Goal: Task Accomplishment & Management: Complete application form

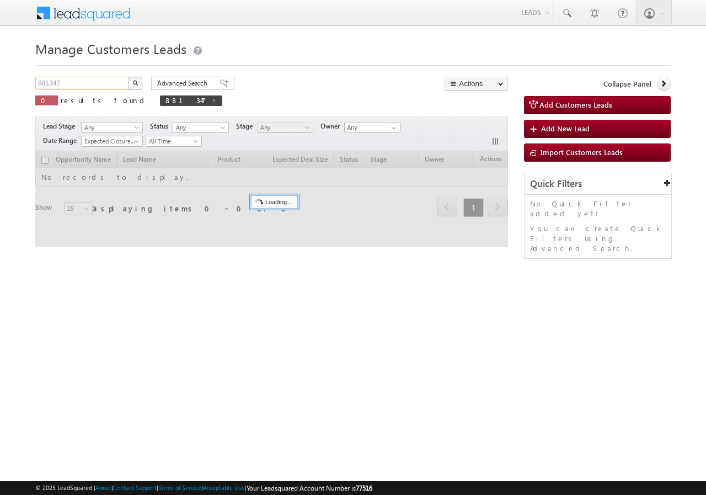
click at [93, 82] on input "881347" at bounding box center [82, 83] width 94 height 13
paste input "72249"
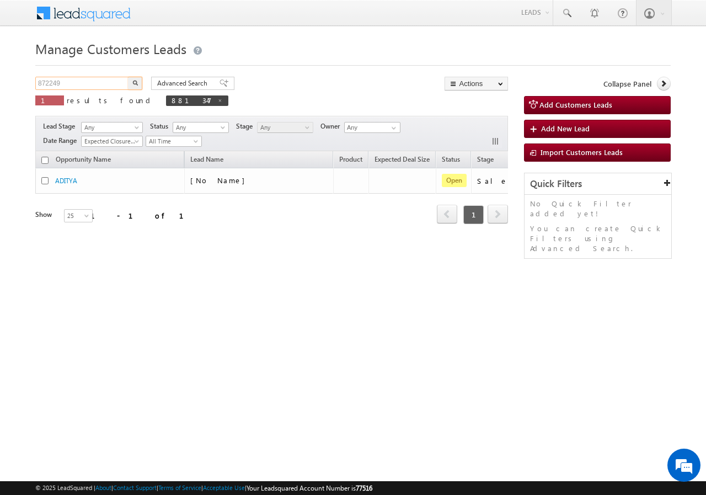
type input "872249"
click at [134, 89] on button "button" at bounding box center [135, 83] width 14 height 13
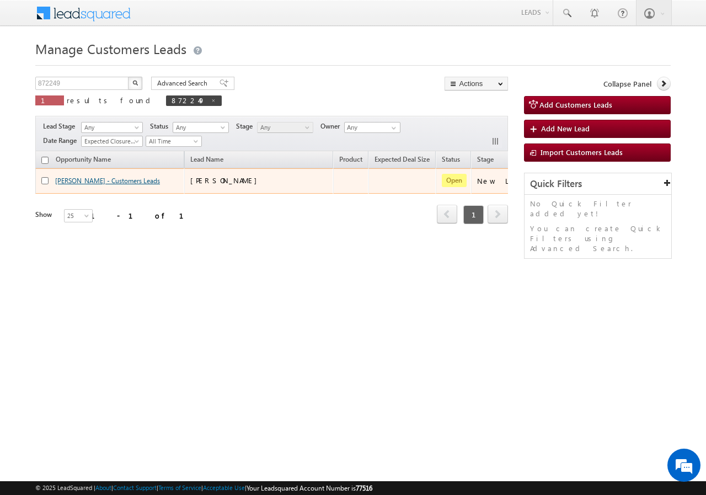
click at [70, 180] on link "[PERSON_NAME] - Customers Leads" at bounding box center [107, 181] width 105 height 8
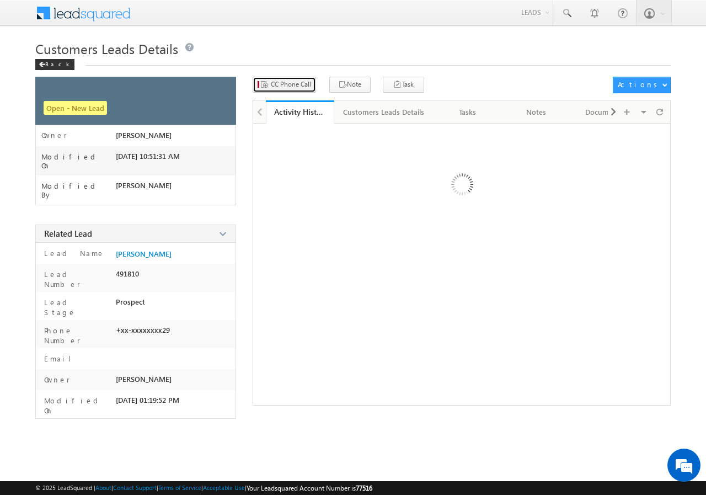
click at [290, 84] on span "CC Phone Call" at bounding box center [291, 84] width 40 height 10
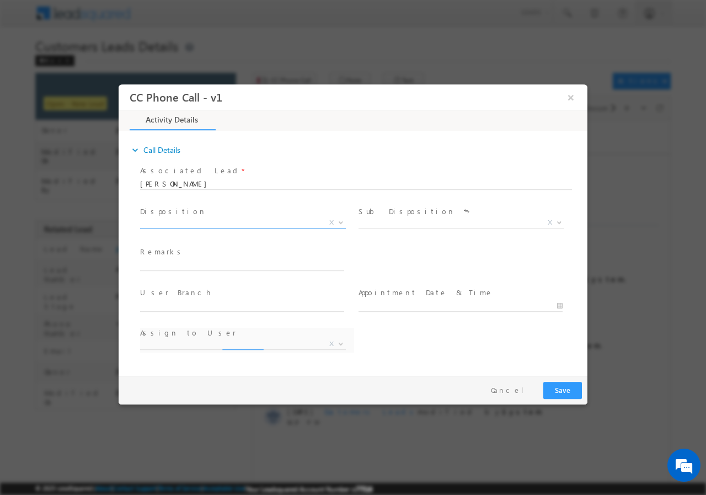
click at [188, 222] on span "X" at bounding box center [243, 222] width 206 height 11
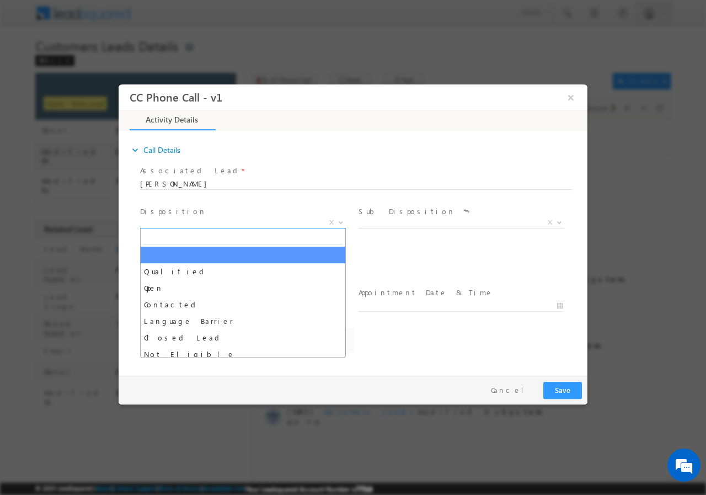
select select "amit.kumar7@sgrlimited.in"
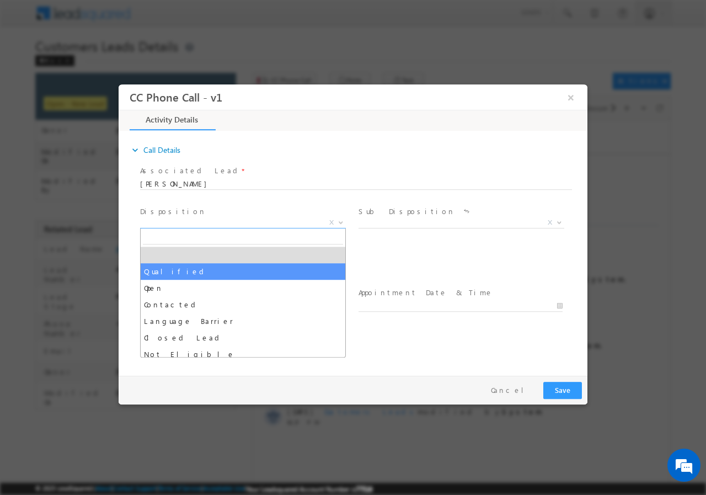
select select "Qualified"
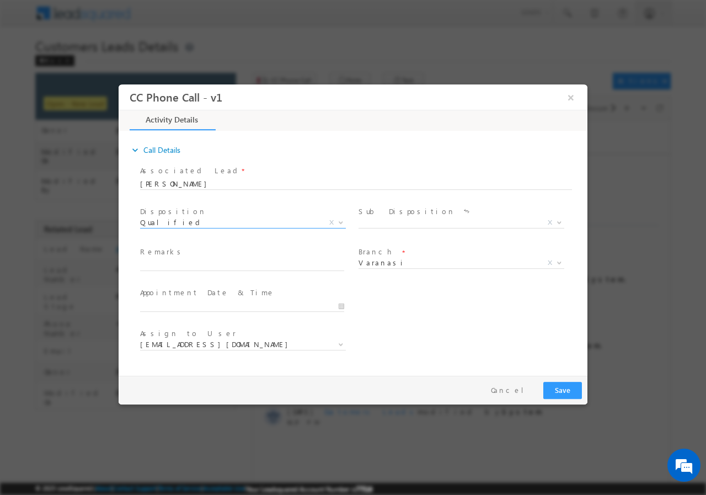
click at [401, 215] on label "Sub Disposition" at bounding box center [407, 211] width 97 height 10
click at [385, 222] on span "X" at bounding box center [462, 222] width 206 height 11
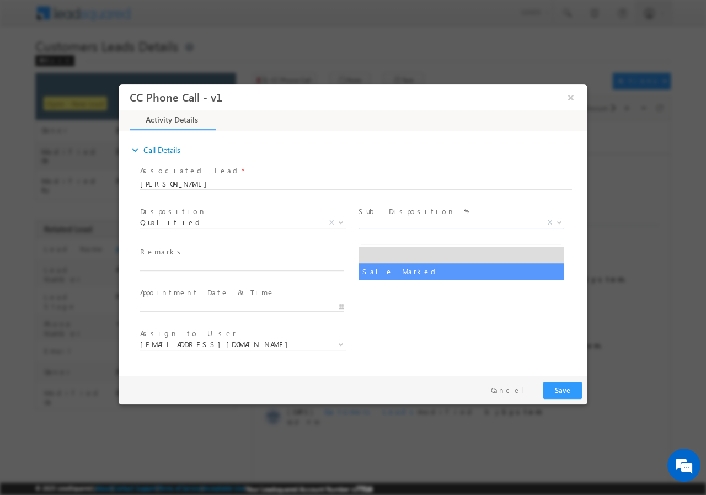
select select "Sale Marked"
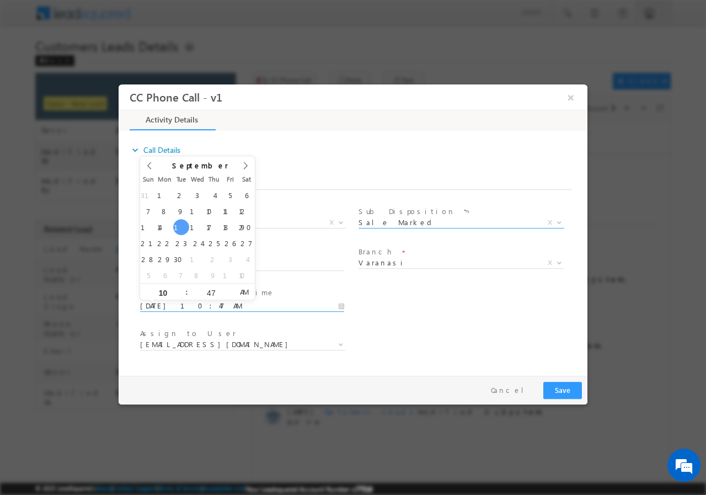
click at [337, 301] on input "09/16/2025 10:47 AM" at bounding box center [242, 305] width 204 height 11
type input "09/16/2025 11:47 AM"
type input "11"
click at [180, 286] on span at bounding box center [182, 287] width 8 height 8
type input "09/16/2025 12:47 PM"
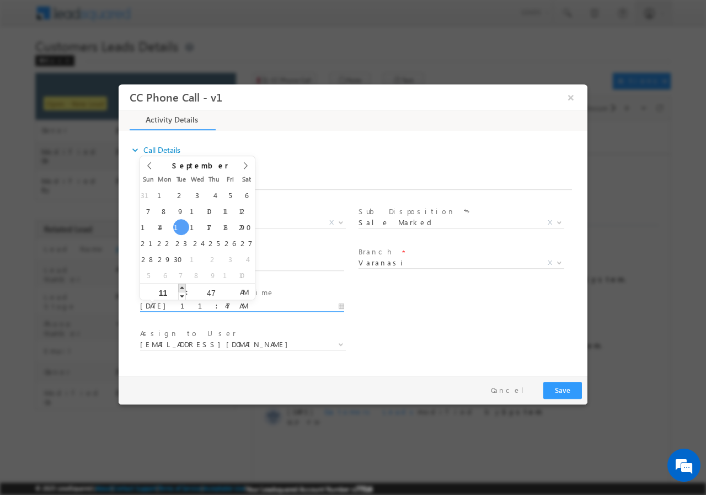
type input "12"
click at [180, 286] on span at bounding box center [182, 287] width 8 height 8
type input "09/16/2025 1:47 PM"
type input "01"
click at [180, 286] on span at bounding box center [182, 287] width 8 height 8
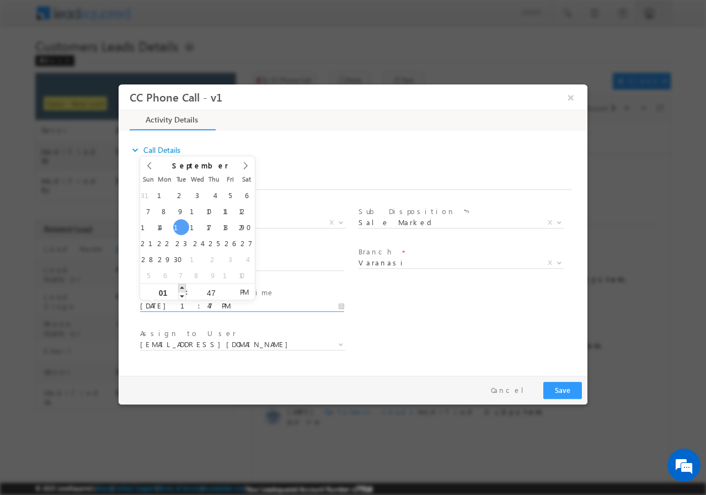
type input "09/16/2025 2:47 PM"
type input "02"
click at [180, 286] on span at bounding box center [182, 287] width 8 height 8
type input "09/16/2025 3:47 PM"
type input "03"
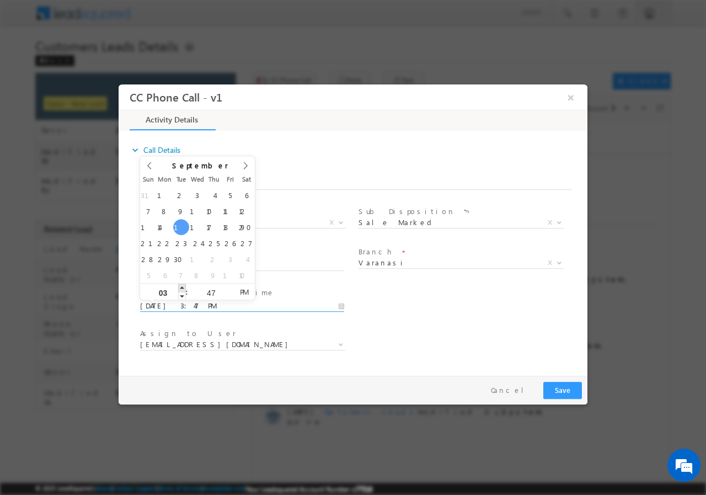
click at [180, 286] on span at bounding box center [182, 287] width 8 height 8
type input "09/16/2025 4:47 PM"
type input "04"
click at [180, 286] on span at bounding box center [182, 287] width 8 height 8
type input "09/16/2025 5:47 PM"
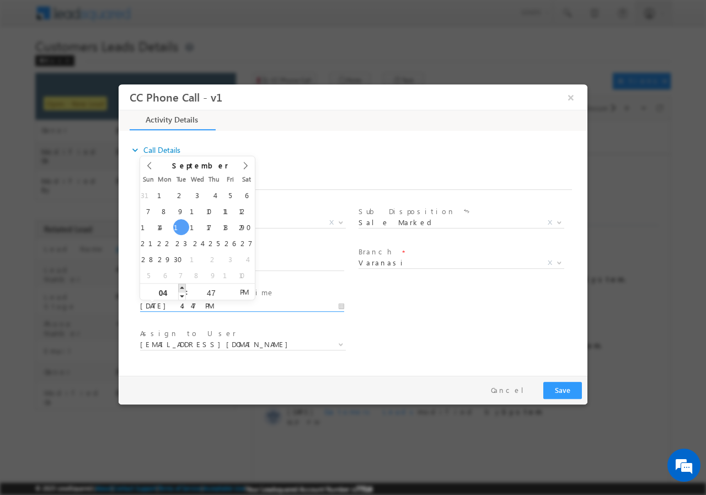
type input "05"
click at [180, 286] on span at bounding box center [182, 287] width 8 height 8
type input "09/16/2025 6:47 PM"
type input "06"
click at [180, 286] on span at bounding box center [182, 287] width 8 height 8
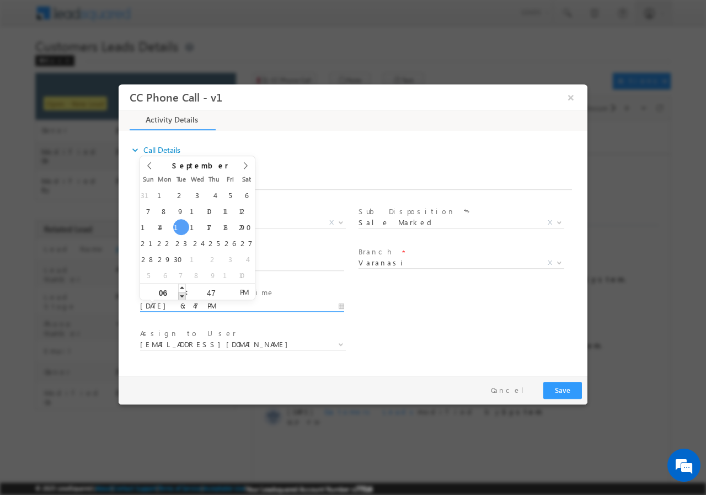
type input "09/16/2025 5:47 PM"
type input "05"
click at [180, 294] on span at bounding box center [182, 295] width 8 height 8
click at [214, 293] on input "47" at bounding box center [211, 292] width 46 height 7
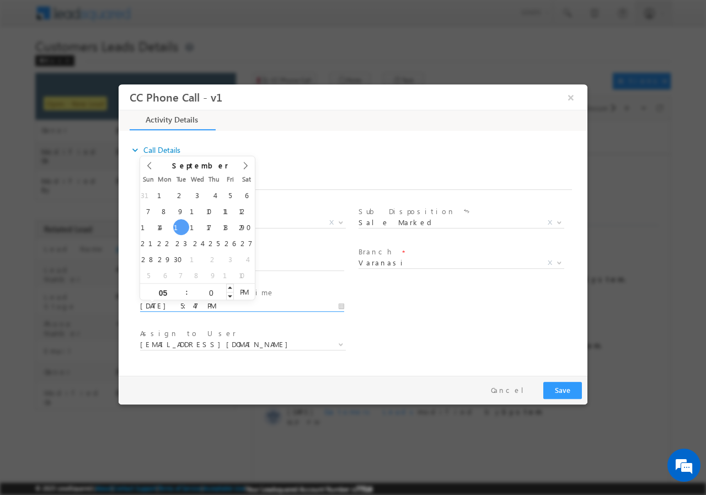
type input "00"
type input "09/16/2025 5:00 PM"
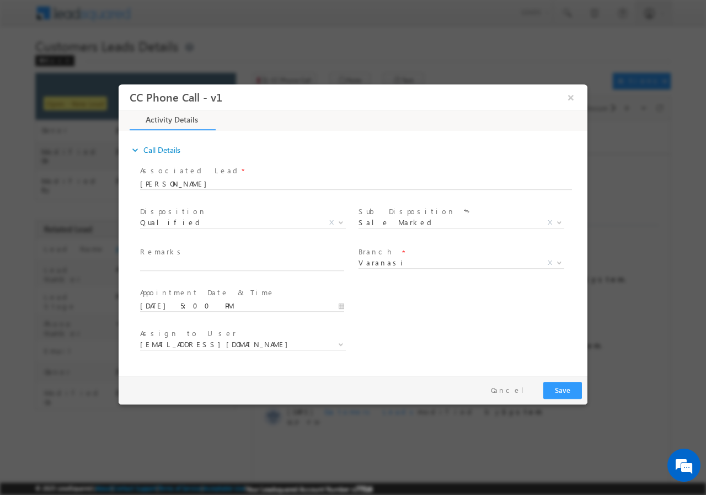
click at [407, 314] on div "User Branch * Appointment Date & Time * 09/16/2025 5:00 PM" at bounding box center [363, 304] width 450 height 41
click at [191, 260] on input "text" at bounding box center [242, 264] width 204 height 11
paste input "872249//VB_Know_More//ARVIND KUMAR//9696905929// FLAT PURCHASE// LOAN REQ-20L//…"
type input "872249//VB_Know_More//ARVIND KUMAR//9696905929// FLAT PURCHASE// LOAN REQ-20L//…"
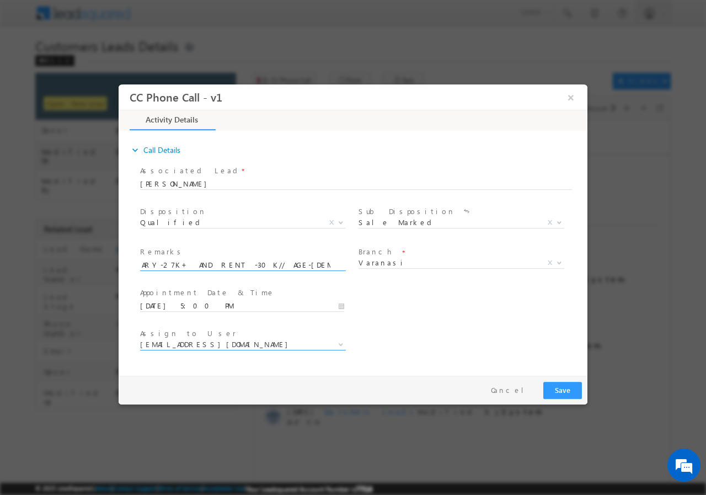
click at [335, 341] on span at bounding box center [339, 344] width 11 height 14
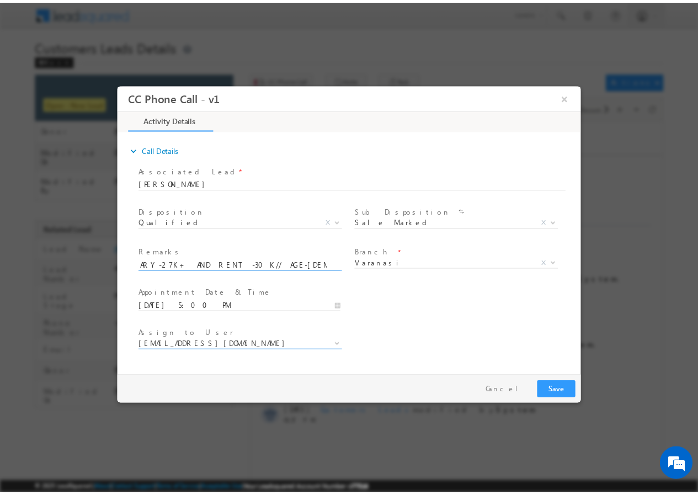
scroll to position [0, 0]
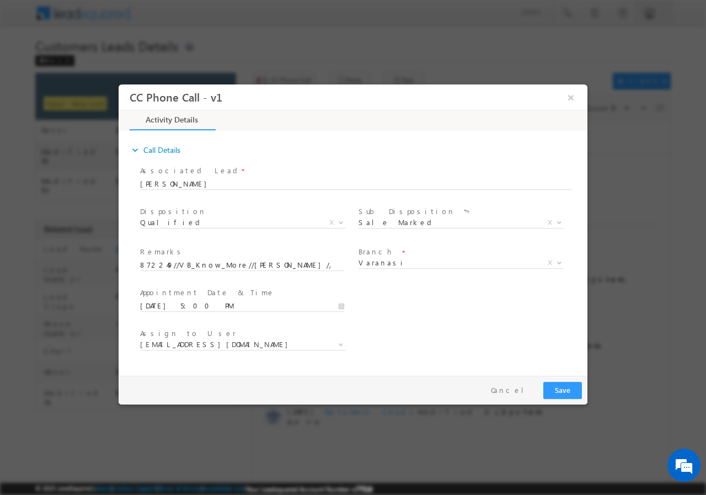
click at [436, 313] on div "User Branch * Appointment Date & Time * 09/16/2025 5:00 PM" at bounding box center [363, 304] width 450 height 41
click at [247, 344] on span "amit.kumar7@sgrlimited.in" at bounding box center [229, 344] width 179 height 10
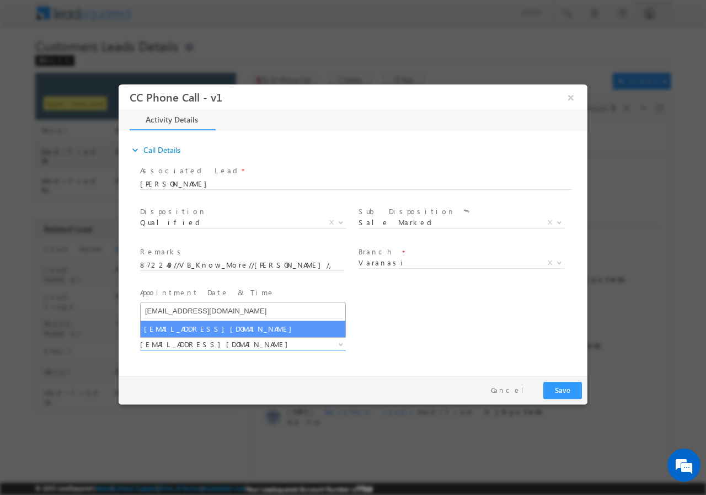
type input "amit.jaiswal1@sgrlimited.in"
select select "amit.jaiswal1@sgrlimited.in"
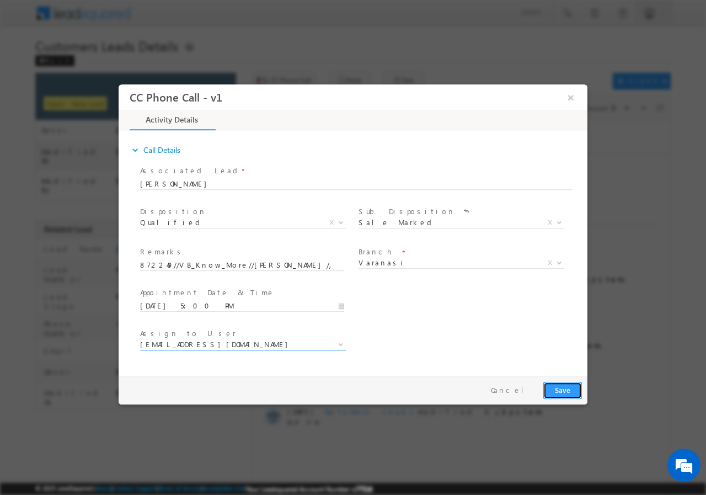
click at [565, 388] on button "Save" at bounding box center [563, 389] width 39 height 17
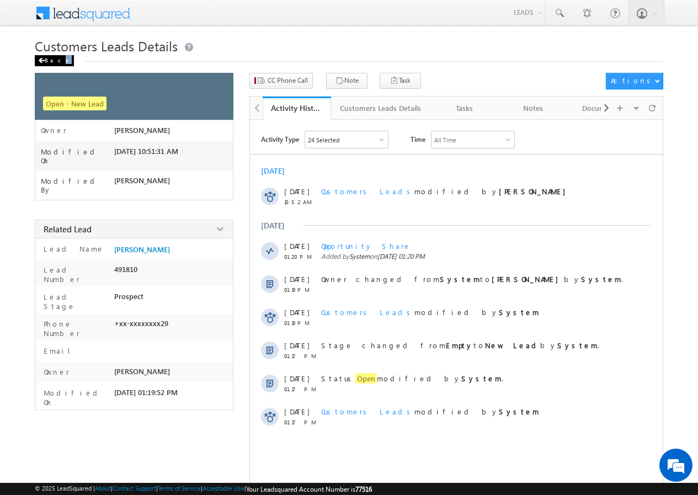
click at [55, 60] on div "Back" at bounding box center [54, 60] width 39 height 11
